Goal: Task Accomplishment & Management: Use online tool/utility

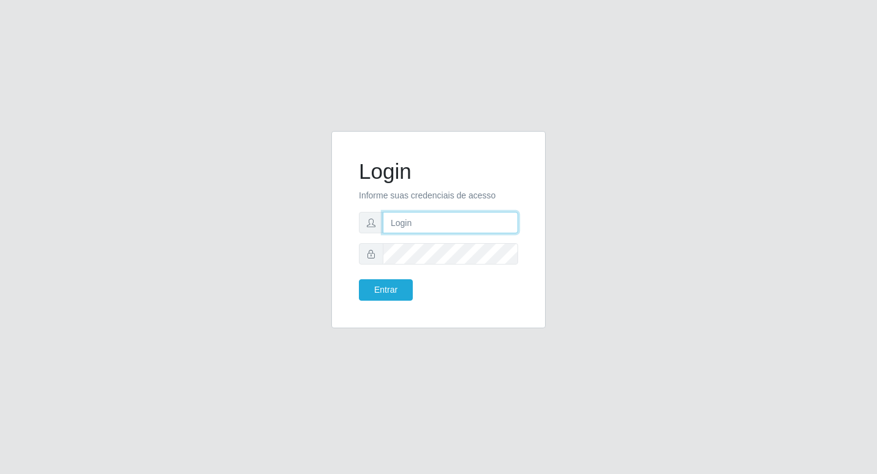
click at [415, 224] on input "text" at bounding box center [450, 222] width 135 height 21
type input "fabianabemais@b6"
click at [392, 294] on button "Entrar" at bounding box center [386, 289] width 54 height 21
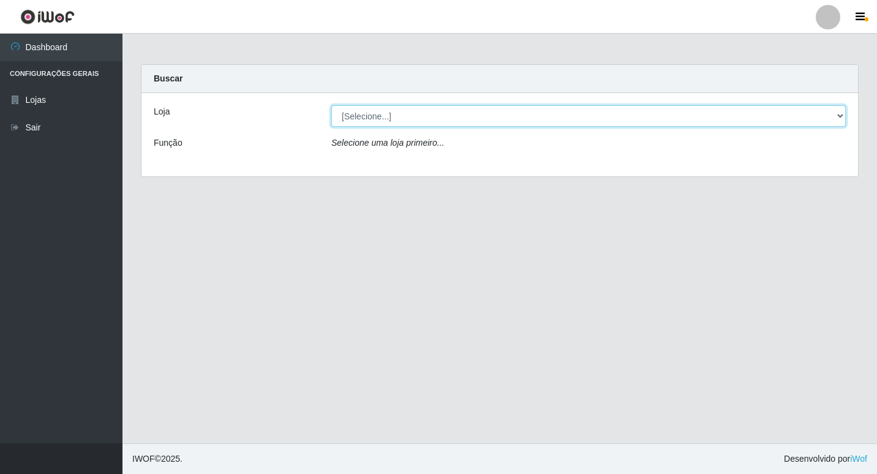
click at [841, 118] on select "[Selecione...] Bemais Supermercados - B6 Colibris" at bounding box center [588, 115] width 514 height 21
select select "406"
click at [331, 105] on select "[Selecione...] Bemais Supermercados - B6 Colibris" at bounding box center [588, 115] width 514 height 21
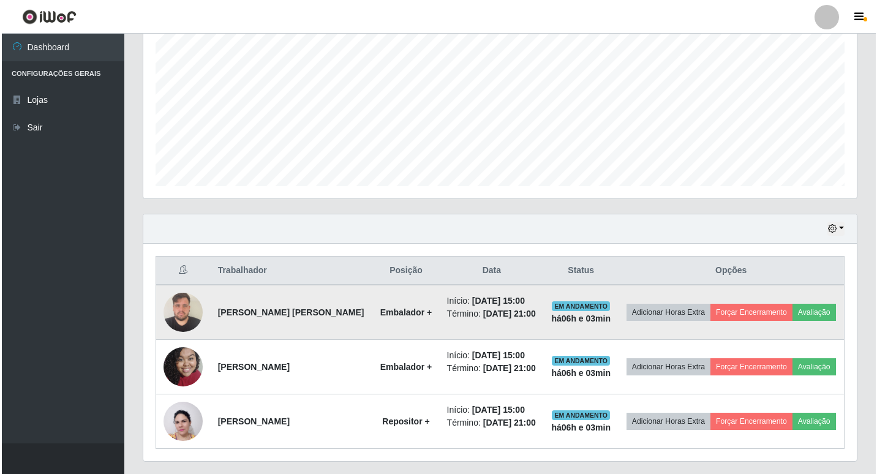
scroll to position [285, 0]
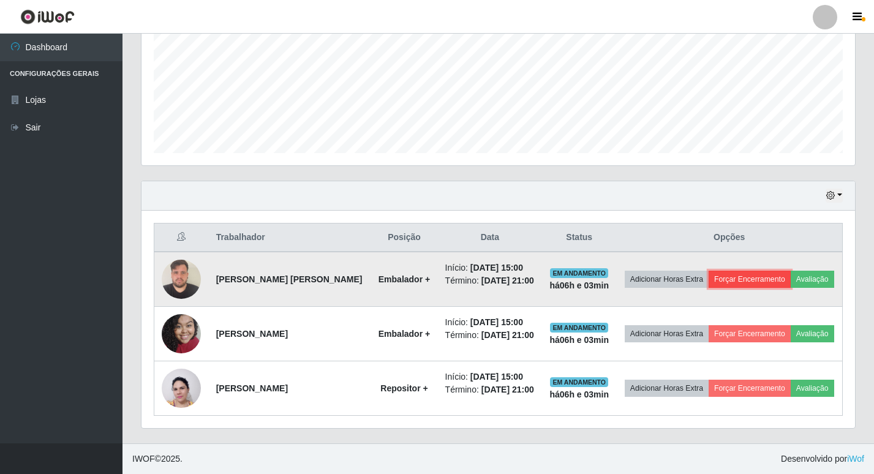
click at [750, 280] on button "Forçar Encerramento" at bounding box center [750, 279] width 82 height 17
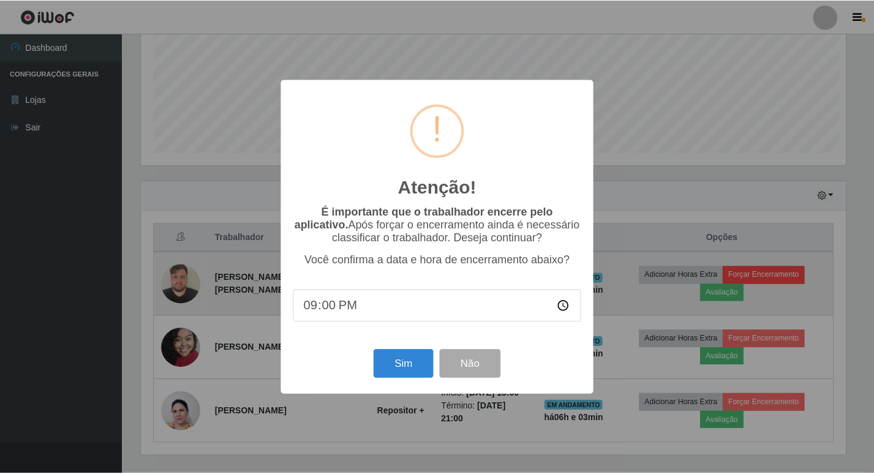
scroll to position [254, 707]
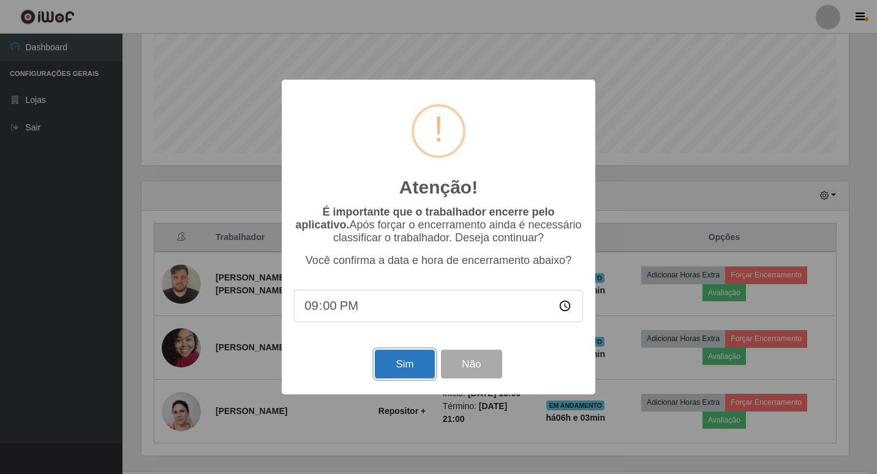
click at [399, 368] on button "Sim" at bounding box center [404, 364] width 59 height 29
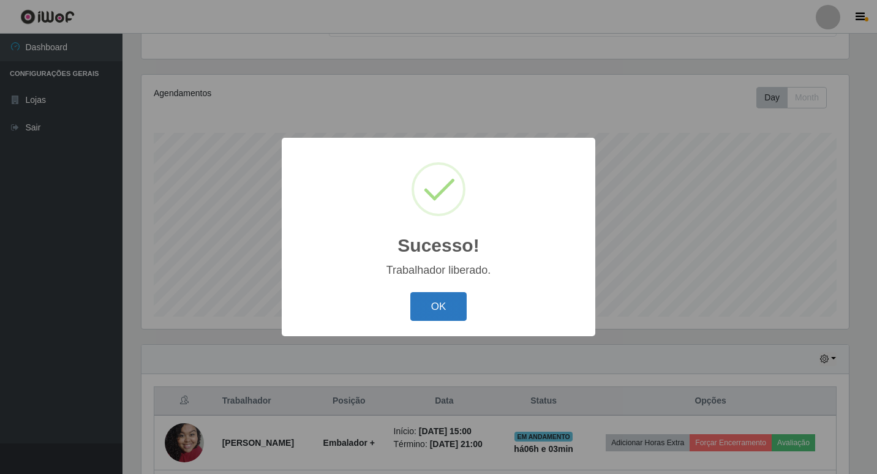
click at [443, 307] on button "OK" at bounding box center [438, 306] width 57 height 29
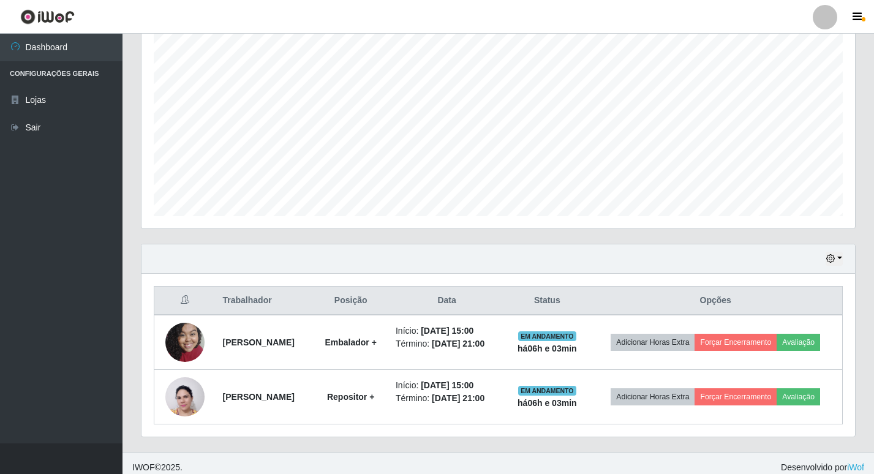
scroll to position [230, 0]
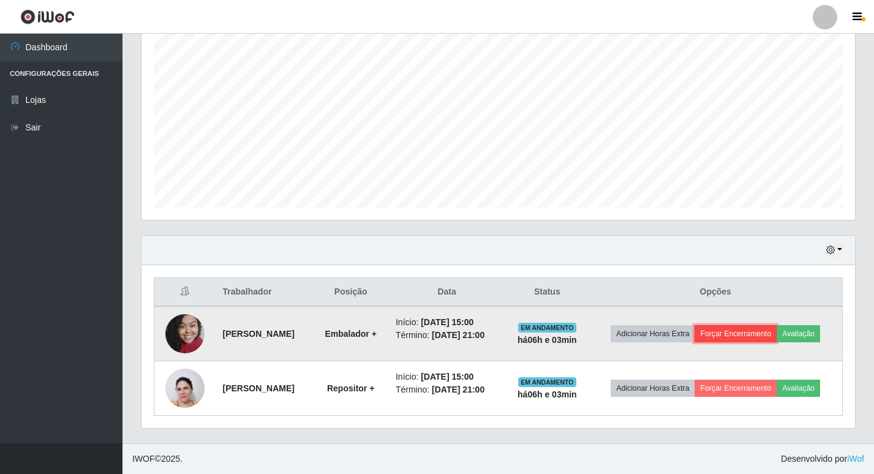
click at [735, 331] on button "Forçar Encerramento" at bounding box center [735, 333] width 82 height 17
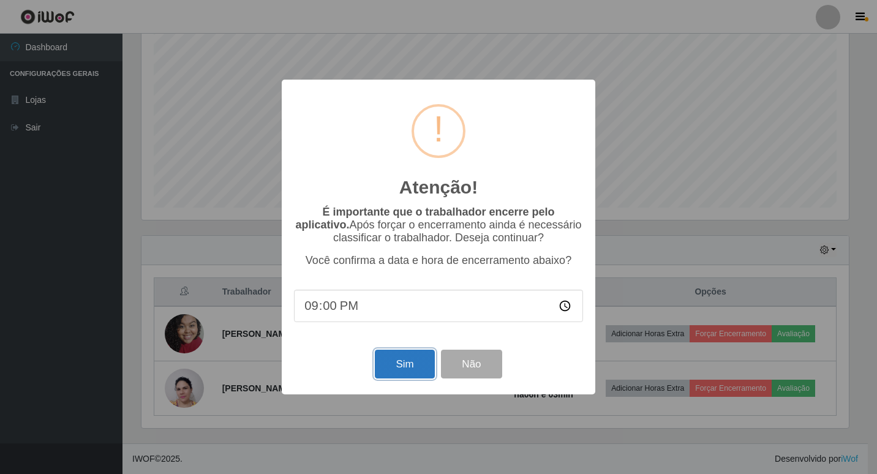
click at [396, 363] on button "Sim" at bounding box center [404, 364] width 59 height 29
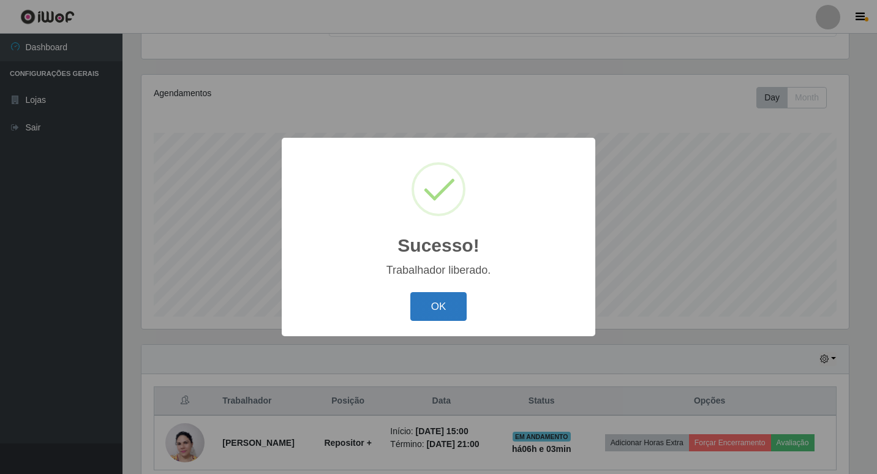
click at [443, 310] on button "OK" at bounding box center [438, 306] width 57 height 29
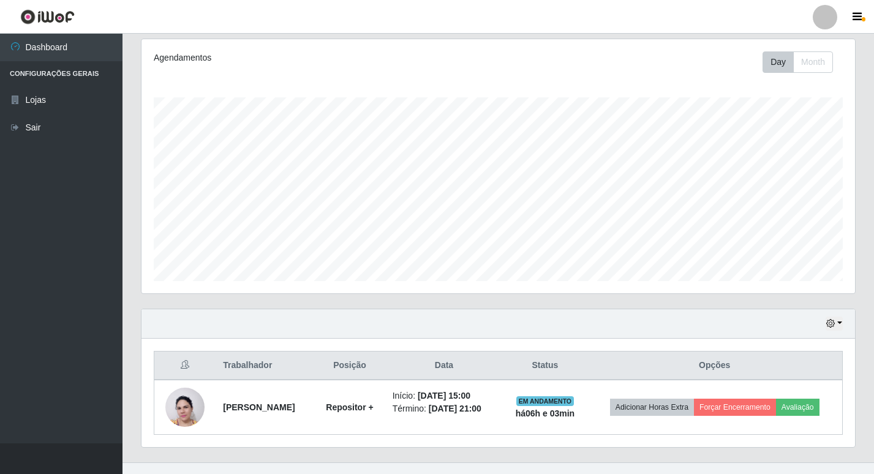
scroll to position [176, 0]
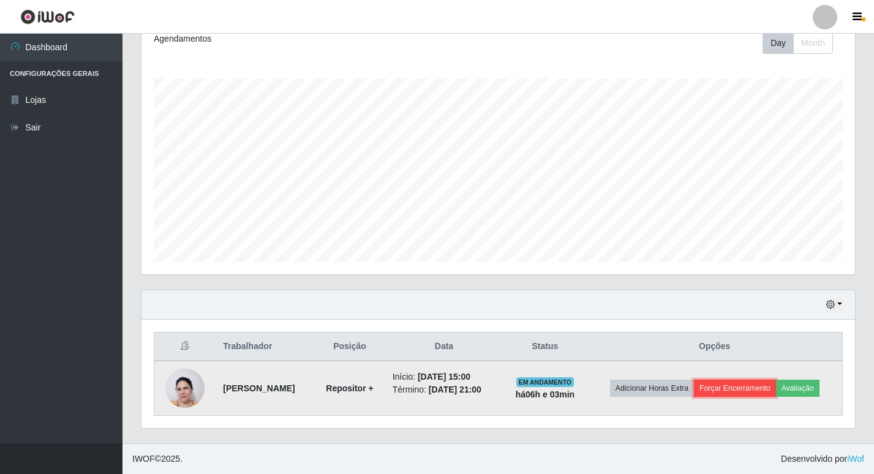
click at [731, 385] on button "Forçar Encerramento" at bounding box center [735, 388] width 82 height 17
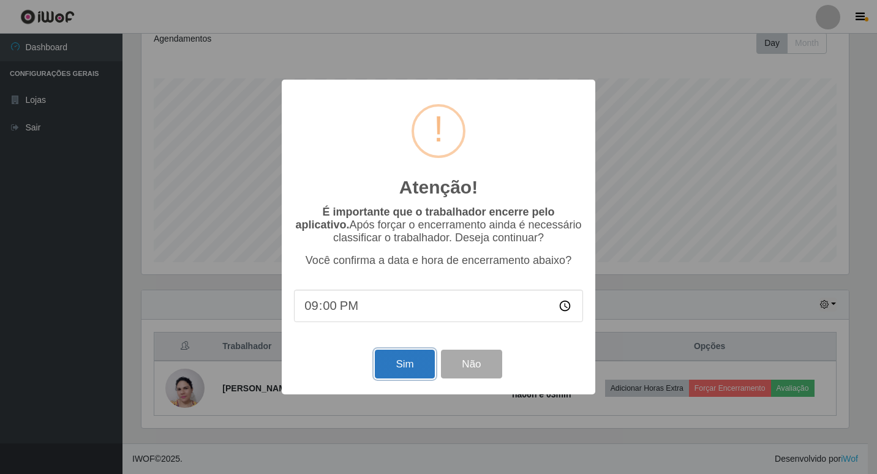
click at [396, 365] on button "Sim" at bounding box center [404, 364] width 59 height 29
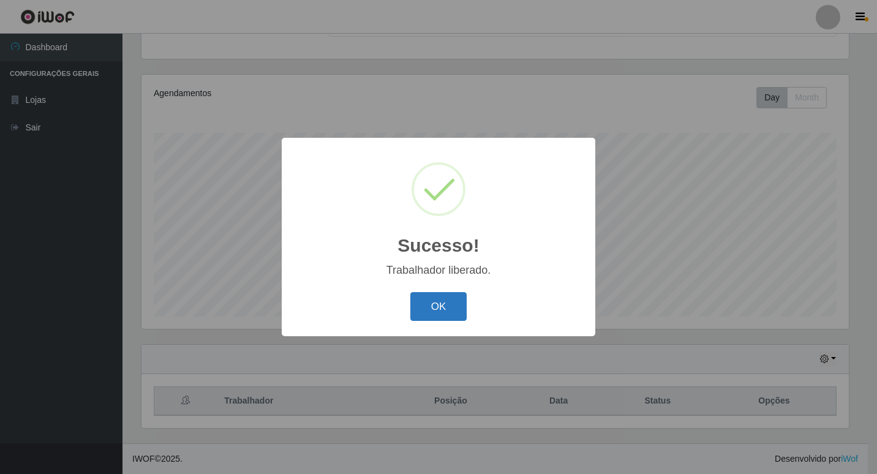
click at [448, 303] on button "OK" at bounding box center [438, 306] width 57 height 29
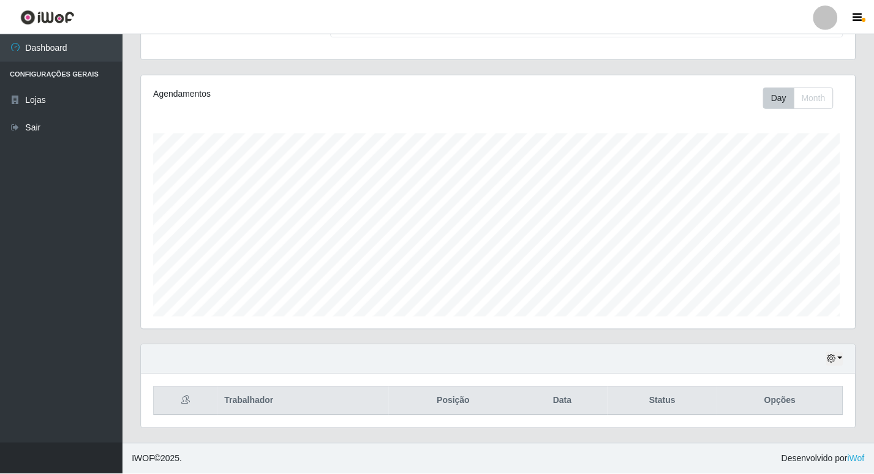
scroll to position [0, 0]
